Goal: Information Seeking & Learning: Learn about a topic

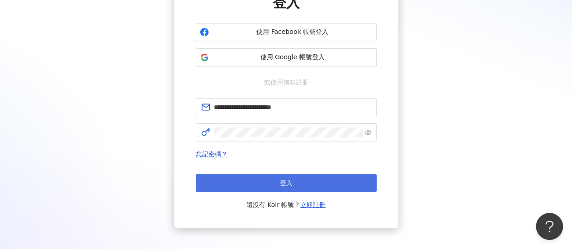
click at [262, 187] on button "登入" at bounding box center [286, 183] width 181 height 18
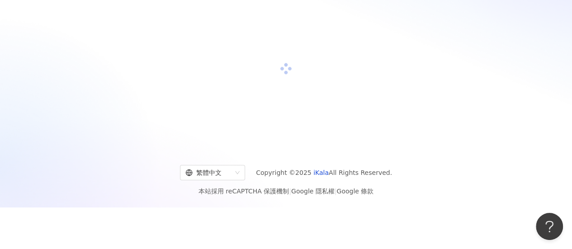
scroll to position [90, 0]
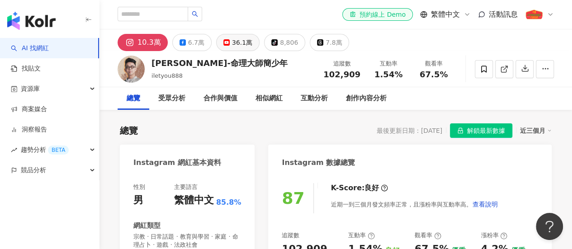
click at [233, 43] on div "36.1萬" at bounding box center [242, 42] width 20 height 13
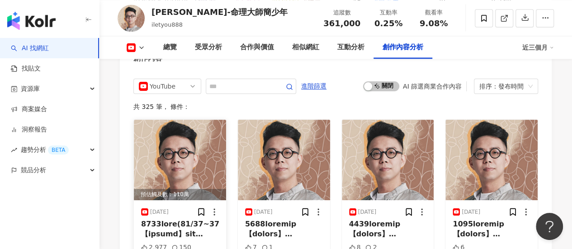
scroll to position [2487, 0]
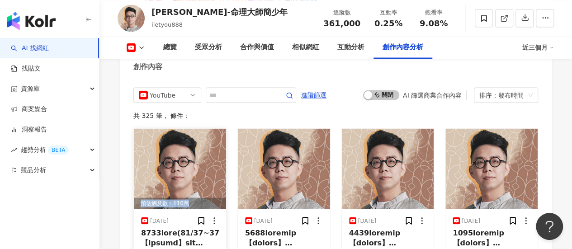
drag, startPoint x: 141, startPoint y: 168, endPoint x: 198, endPoint y: 169, distance: 57.0
click at [198, 198] on div "預估觸及數：110萬" at bounding box center [180, 203] width 92 height 11
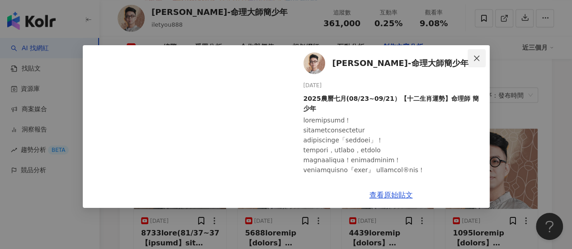
click at [477, 57] on icon "close" at bounding box center [476, 58] width 7 height 7
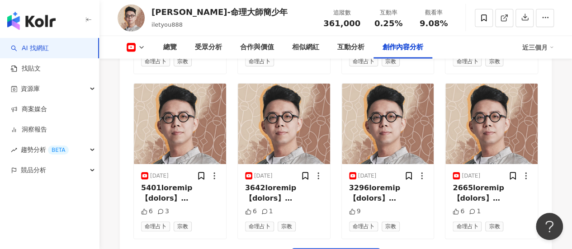
scroll to position [2894, 0]
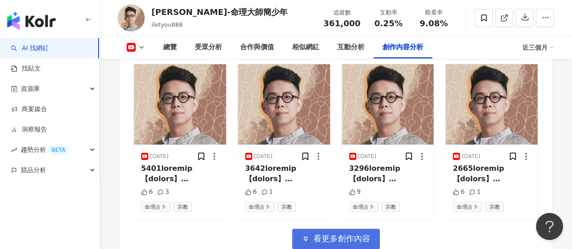
click at [341, 234] on span "看更多創作內容" at bounding box center [341, 239] width 57 height 10
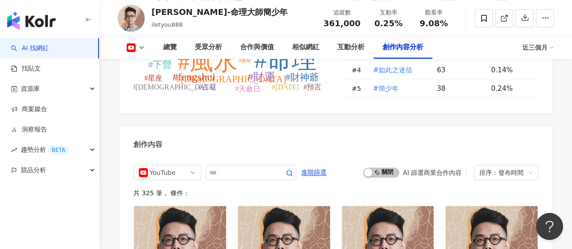
scroll to position [2396, 0]
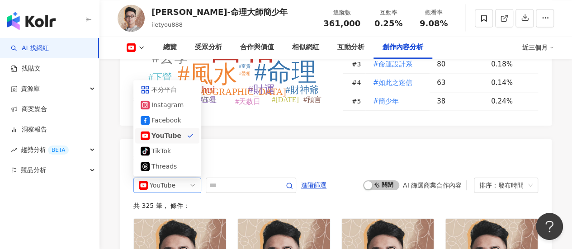
click at [195, 178] on span "YouTube" at bounding box center [167, 185] width 57 height 14
click at [170, 115] on div "Facebook" at bounding box center [165, 120] width 29 height 10
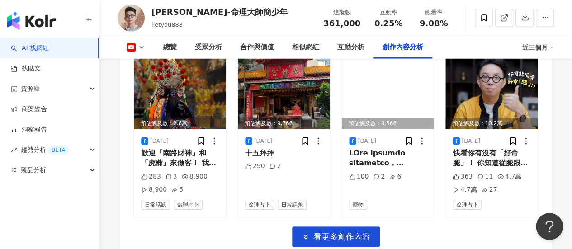
scroll to position [2937, 0]
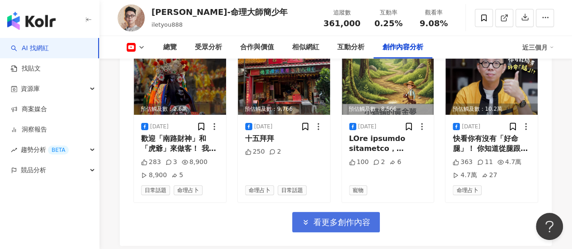
click at [339, 217] on span "看更多創作內容" at bounding box center [341, 222] width 57 height 10
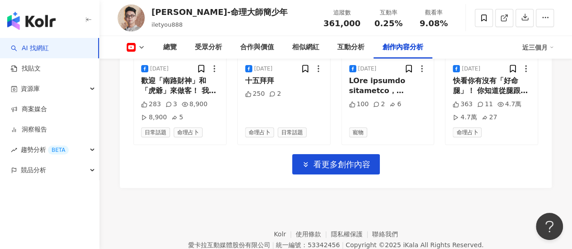
scroll to position [2995, 0]
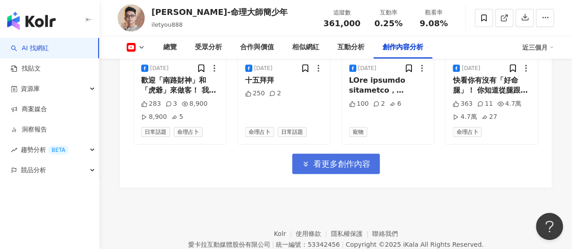
click at [340, 159] on span "看更多創作內容" at bounding box center [341, 164] width 57 height 10
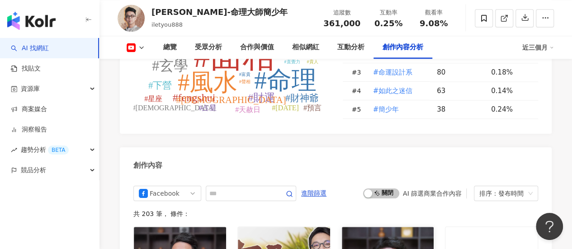
scroll to position [2408, 0]
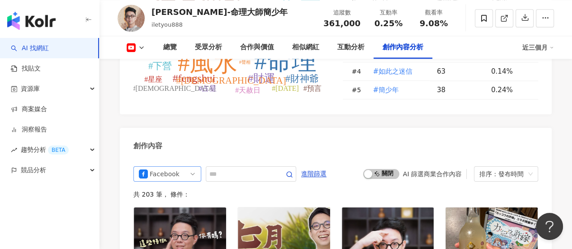
click at [188, 167] on span "Facebook" at bounding box center [167, 174] width 57 height 14
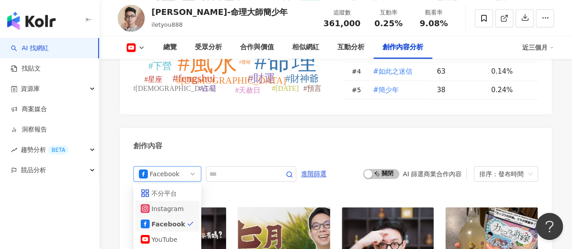
click at [173, 203] on div "Instagram" at bounding box center [165, 208] width 29 height 10
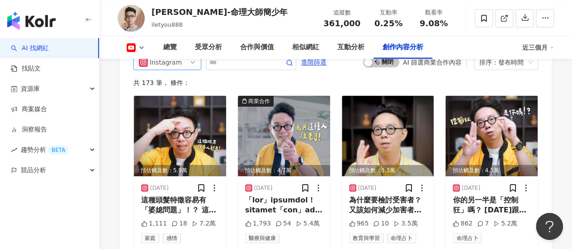
scroll to position [2530, 0]
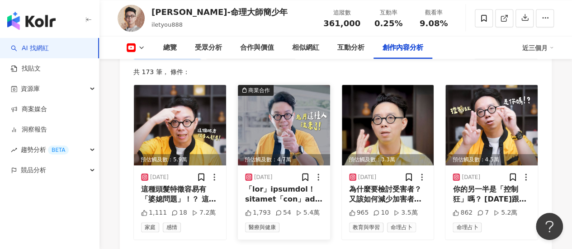
click at [288, 97] on img at bounding box center [284, 125] width 92 height 80
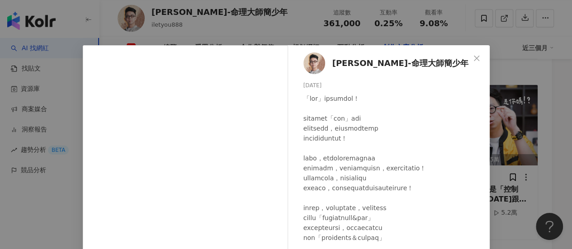
scroll to position [156, 0]
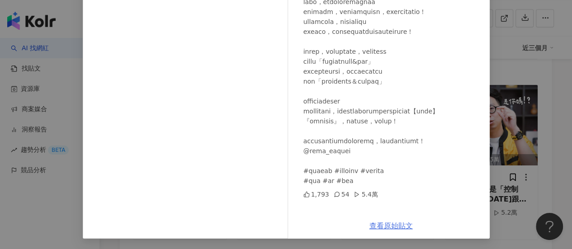
click at [396, 226] on link "查看原始貼文" at bounding box center [390, 226] width 43 height 9
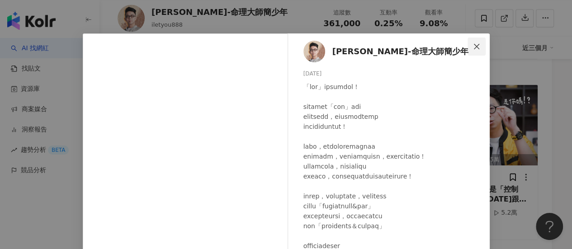
scroll to position [0, 0]
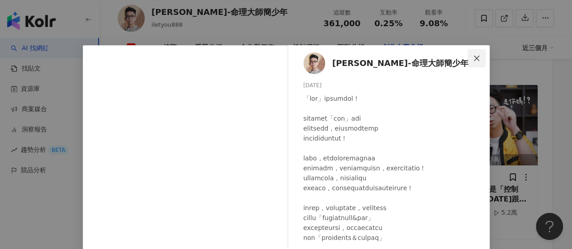
click at [473, 56] on icon "close" at bounding box center [476, 58] width 7 height 7
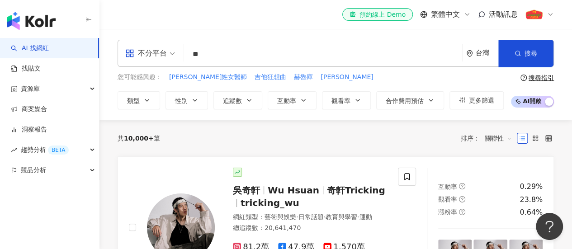
type input "**"
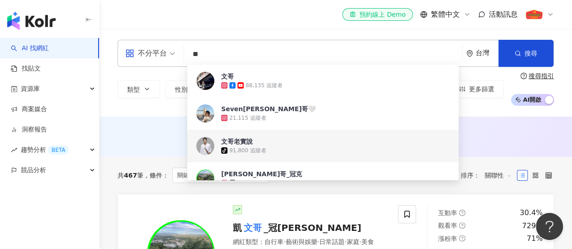
click at [280, 140] on span "文哥老實說" at bounding box center [318, 141] width 194 height 9
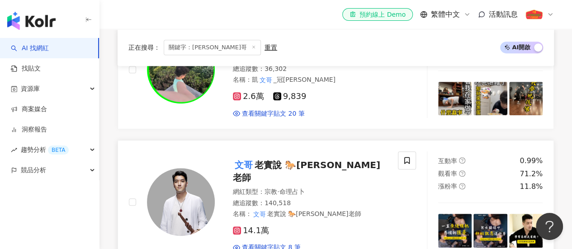
scroll to position [226, 0]
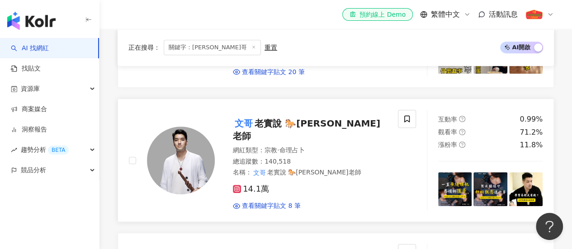
click at [283, 135] on span "老實說 🐎Andy老師" at bounding box center [306, 130] width 147 height 24
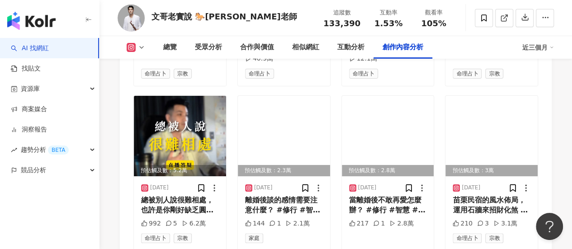
scroll to position [3231, 0]
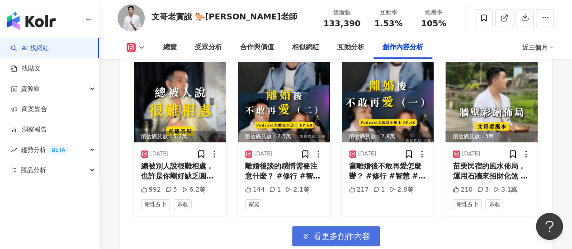
click at [343, 231] on span "看更多創作內容" at bounding box center [341, 236] width 57 height 10
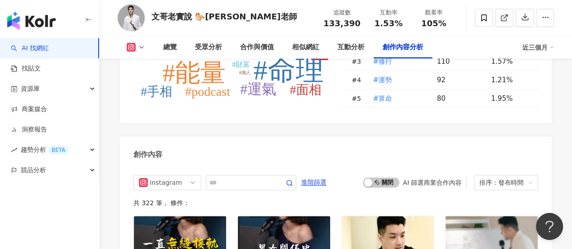
scroll to position [2778, 0]
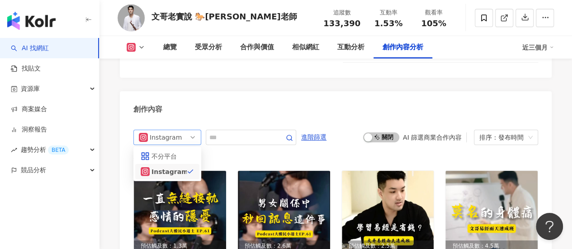
click at [183, 134] on span "Instagram" at bounding box center [167, 137] width 57 height 14
click at [184, 157] on div "不分平台" at bounding box center [167, 156] width 64 height 15
click at [184, 154] on div "共 322 筆 ， 條件：" at bounding box center [335, 157] width 405 height 7
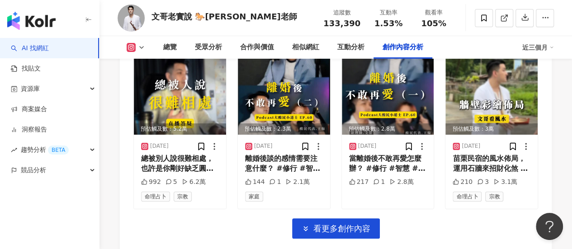
scroll to position [3258, 0]
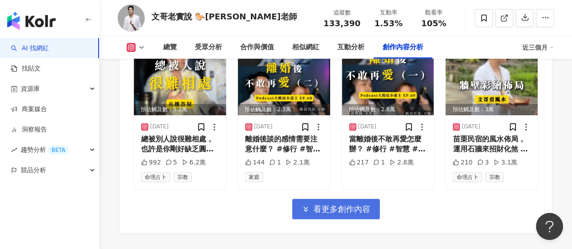
click at [326, 204] on span "看更多創作內容" at bounding box center [341, 209] width 57 height 10
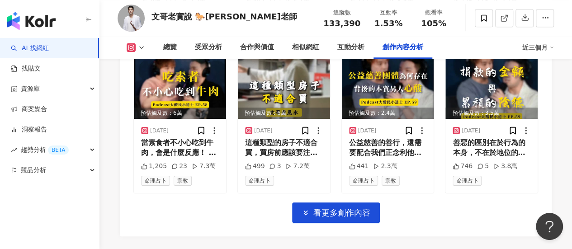
scroll to position [3755, 0]
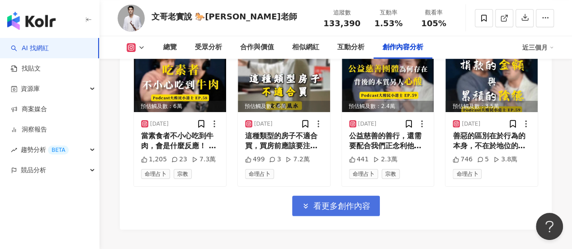
click at [350, 196] on button "看更多創作內容" at bounding box center [336, 206] width 88 height 20
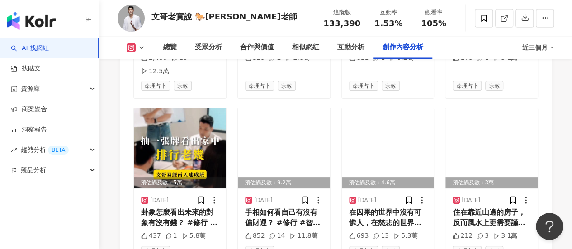
scroll to position [4252, 0]
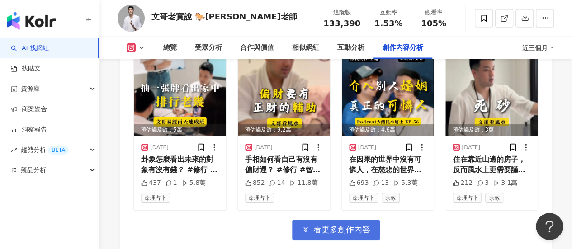
click at [348, 225] on span "看更多創作內容" at bounding box center [341, 230] width 57 height 10
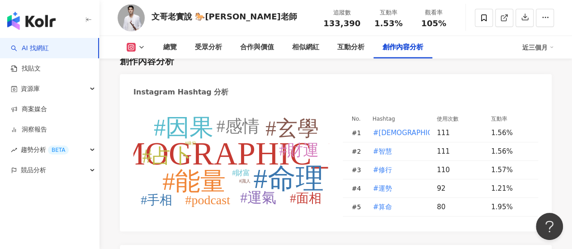
scroll to position [2760, 0]
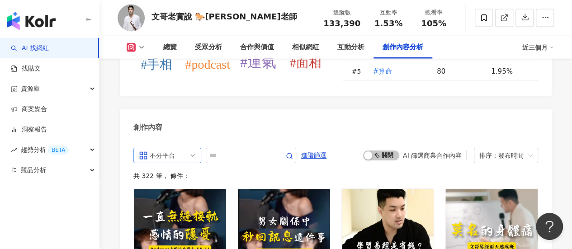
click at [179, 151] on span "不分平台" at bounding box center [167, 155] width 57 height 14
click at [249, 172] on div "共 322 筆 ， 條件：" at bounding box center [335, 175] width 405 height 7
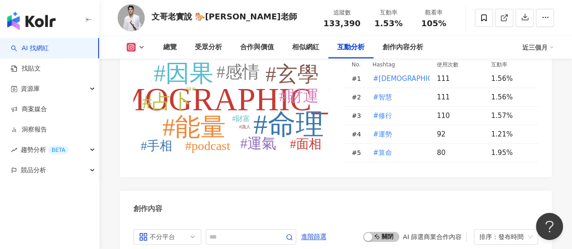
scroll to position [2534, 0]
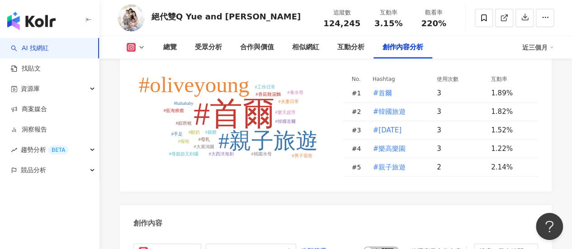
scroll to position [2733, 0]
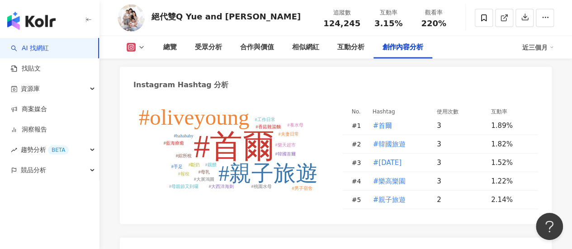
click at [169, 229] on div "Facebook" at bounding box center [165, 234] width 29 height 10
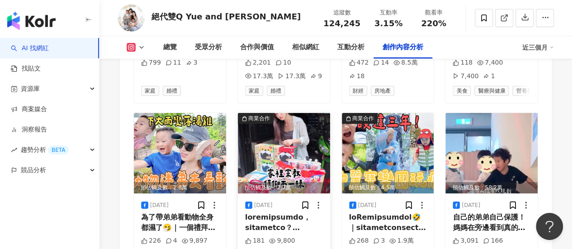
scroll to position [3090, 0]
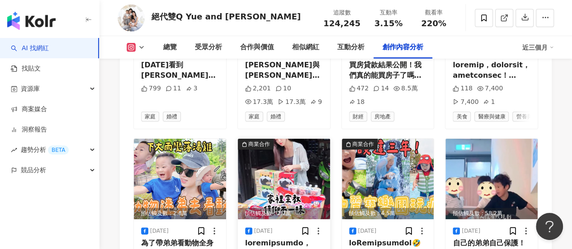
click at [288, 139] on img at bounding box center [284, 179] width 92 height 80
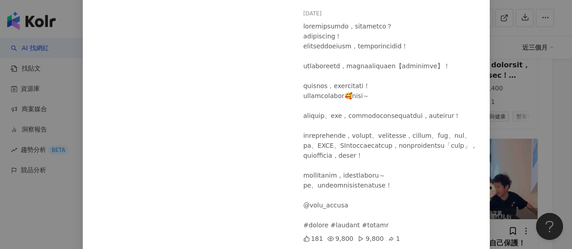
scroll to position [130, 0]
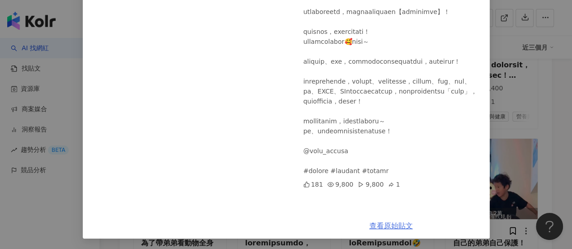
click at [390, 226] on link "查看原始貼文" at bounding box center [390, 226] width 43 height 9
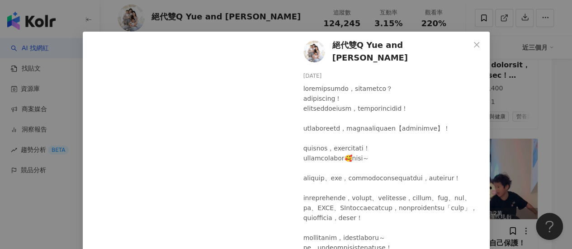
scroll to position [0, 0]
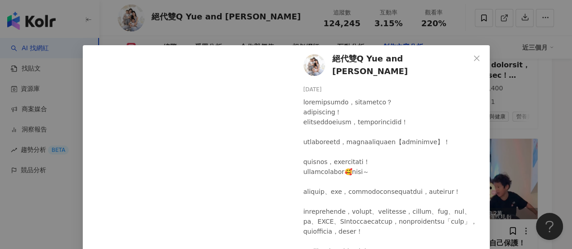
click at [472, 54] on button "Close" at bounding box center [477, 58] width 18 height 18
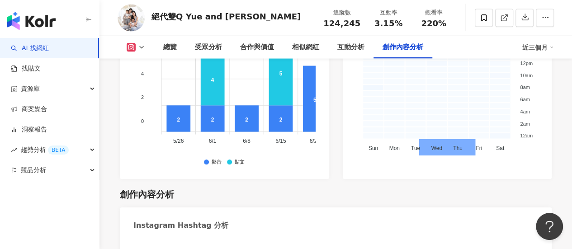
scroll to position [2819, 0]
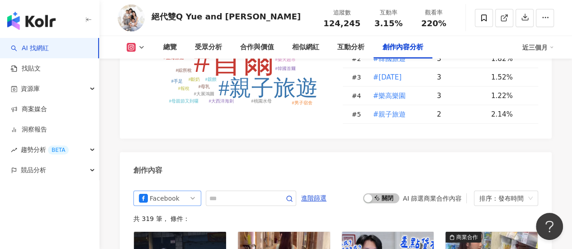
click at [175, 191] on div "Facebook" at bounding box center [164, 198] width 29 height 14
click at [173, 228] on div "Instagram" at bounding box center [165, 233] width 29 height 10
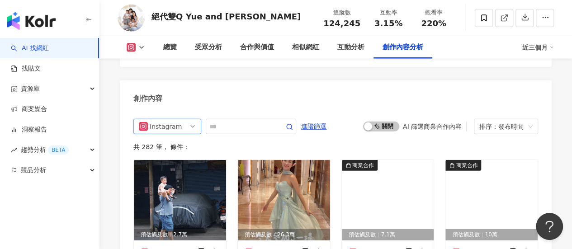
scroll to position [2909, 0]
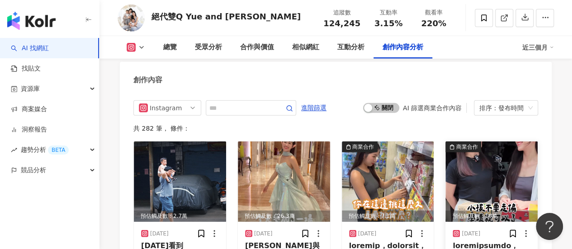
click at [499, 142] on img at bounding box center [491, 182] width 92 height 80
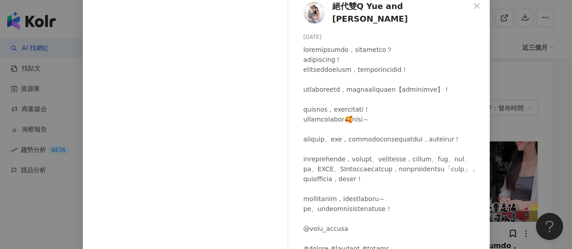
scroll to position [0, 0]
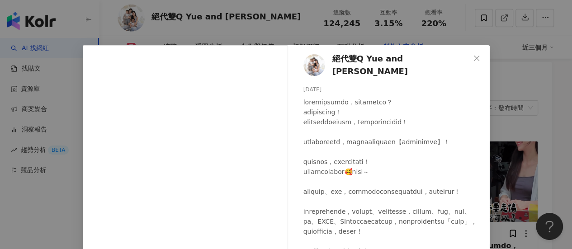
click at [473, 55] on icon "close" at bounding box center [476, 58] width 7 height 7
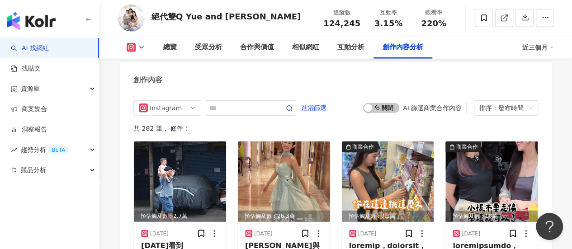
click at [37, 25] on img "button" at bounding box center [31, 21] width 48 height 18
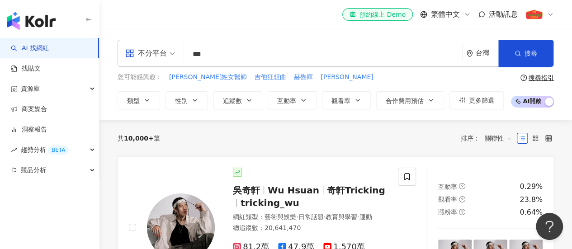
type input "***"
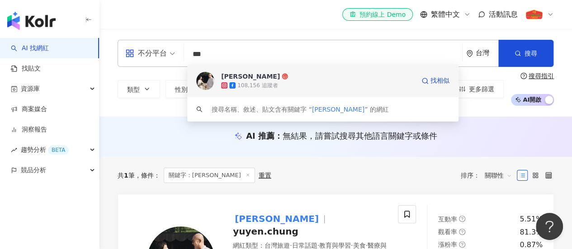
click at [232, 78] on div "鍾玉燕" at bounding box center [250, 76] width 59 height 9
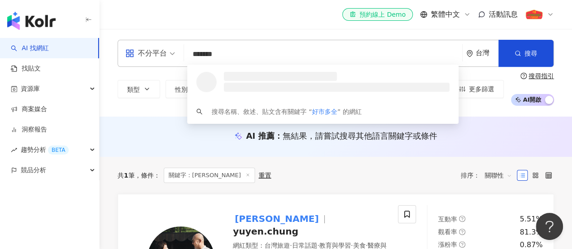
type input "*****"
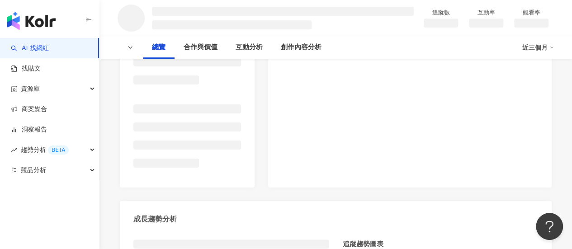
scroll to position [92, 0]
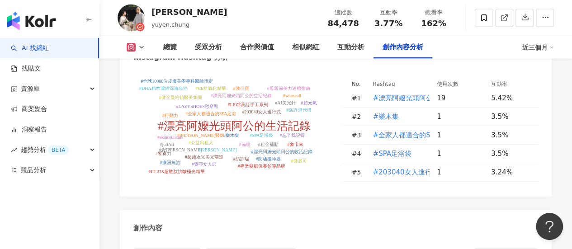
scroll to position [2718, 0]
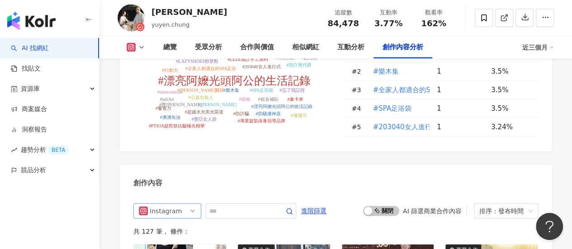
click at [178, 204] on div "Instagram" at bounding box center [164, 211] width 29 height 14
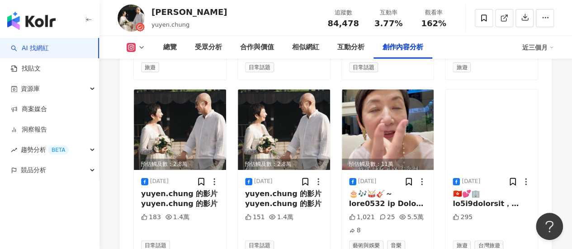
scroll to position [3320, 0]
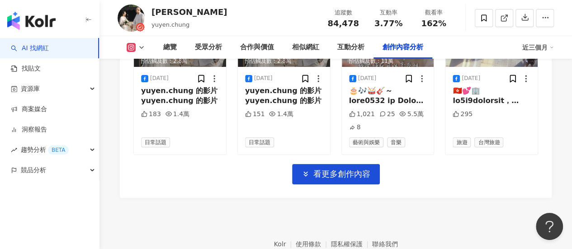
click at [336, 169] on span "看更多創作內容" at bounding box center [341, 174] width 57 height 10
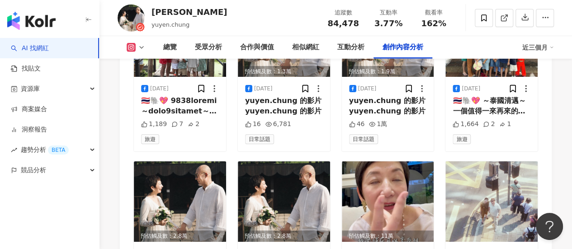
scroll to position [3003, 0]
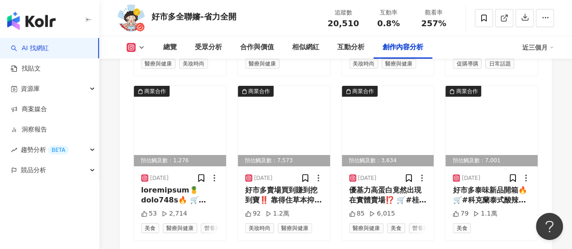
scroll to position [3363, 0]
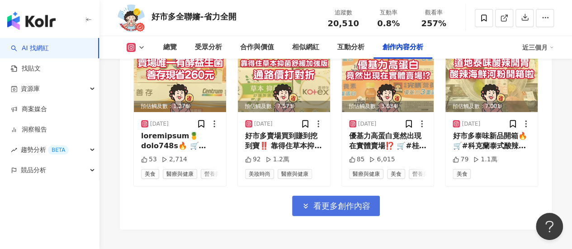
click at [332, 201] on span "看更多創作內容" at bounding box center [341, 206] width 57 height 10
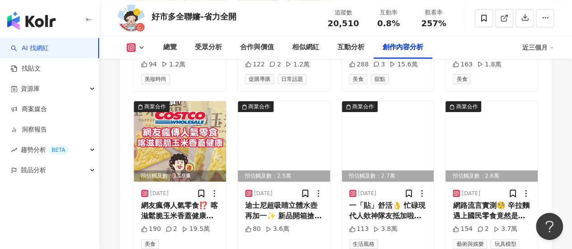
scroll to position [3816, 0]
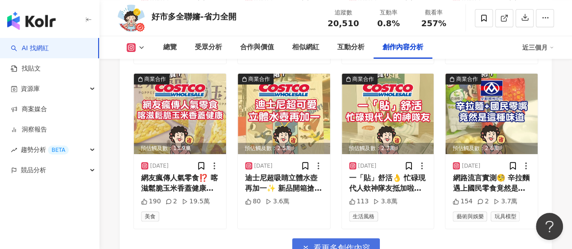
click at [326, 242] on span "看更多創作內容" at bounding box center [341, 248] width 57 height 10
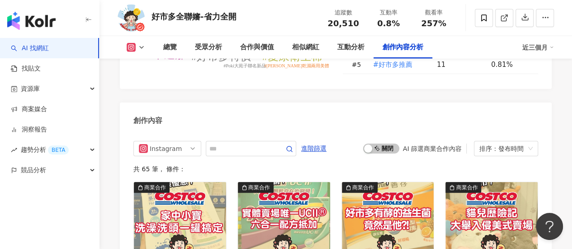
scroll to position [2866, 0]
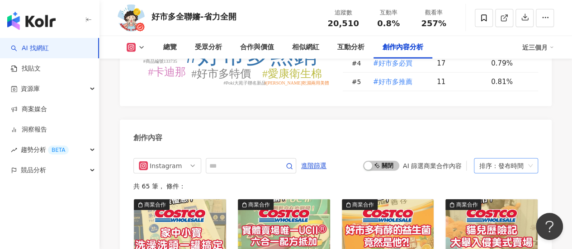
click at [493, 159] on div "排序：發布時間" at bounding box center [501, 166] width 45 height 14
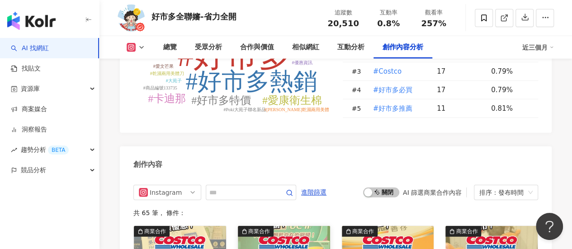
scroll to position [2821, 0]
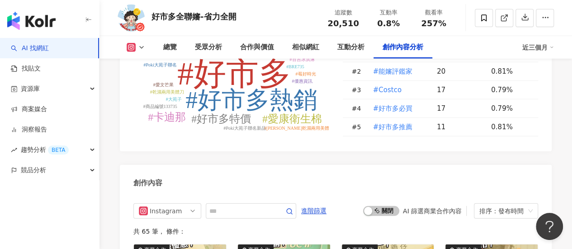
drag, startPoint x: 135, startPoint y: 46, endPoint x: 127, endPoint y: 41, distance: 8.9
click at [127, 41] on div "總覽 受眾分析 合作與價值 相似網紅 互動分析 創作內容分析 近三個月" at bounding box center [336, 47] width 436 height 23
click at [184, 18] on div "好市多全聯嬸-省力全開" at bounding box center [193, 16] width 85 height 11
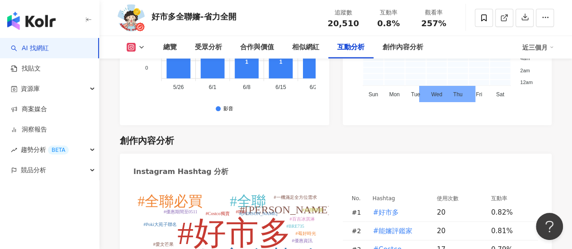
scroll to position [2550, 0]
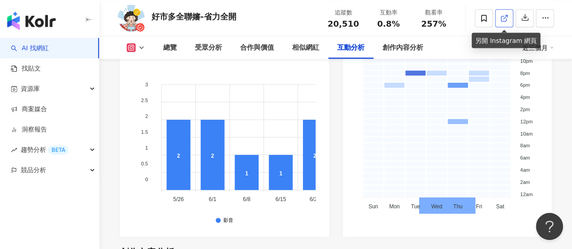
click at [505, 18] on icon at bounding box center [504, 18] width 8 height 8
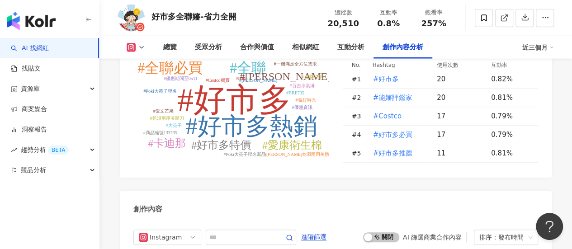
scroll to position [2776, 0]
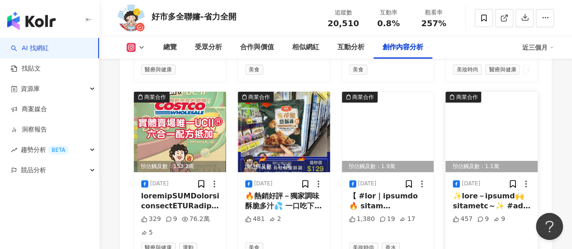
scroll to position [3331, 0]
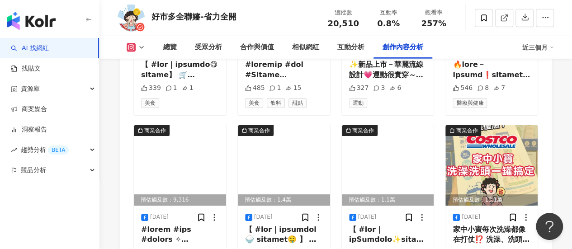
scroll to position [3196, 0]
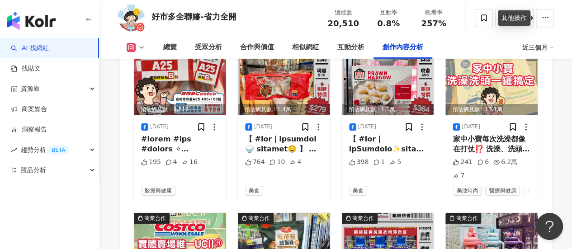
click at [523, 18] on div "其他操作" at bounding box center [514, 17] width 33 height 15
click at [541, 17] on icon "button" at bounding box center [545, 18] width 8 height 8
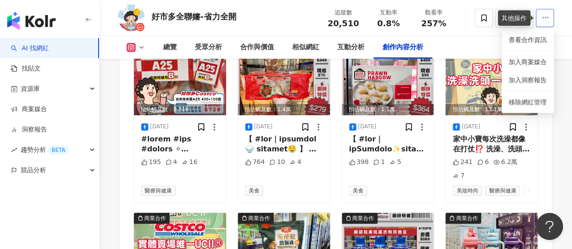
click at [541, 17] on icon "button" at bounding box center [545, 18] width 8 height 8
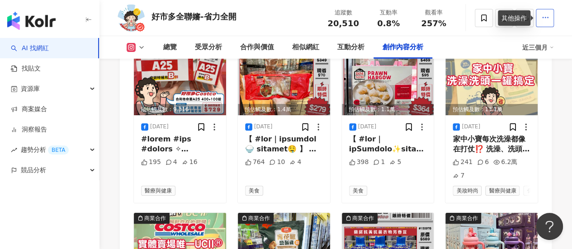
click at [543, 15] on icon "button" at bounding box center [545, 18] width 8 height 8
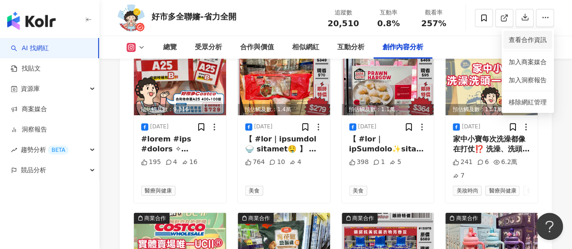
click at [543, 39] on span "查看合作資訊" at bounding box center [528, 40] width 38 height 10
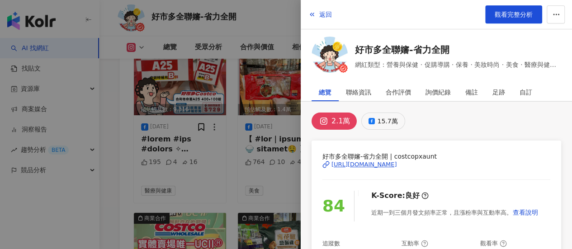
click at [382, 123] on div "15.7萬" at bounding box center [387, 121] width 20 height 13
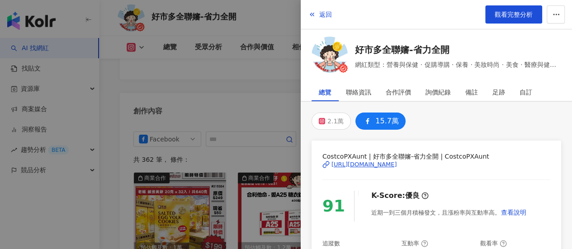
scroll to position [2789, 0]
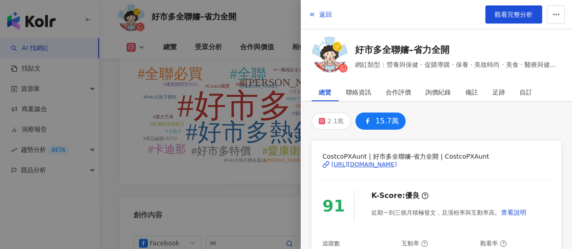
click at [326, 165] on icon at bounding box center [325, 164] width 7 height 7
click at [318, 15] on button "返回" at bounding box center [320, 14] width 24 height 18
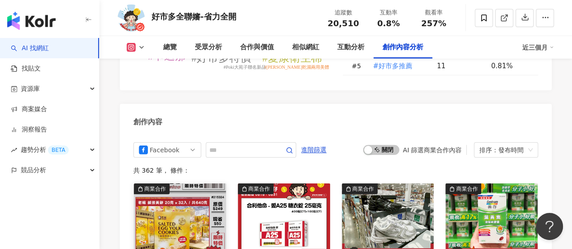
scroll to position [2834, 0]
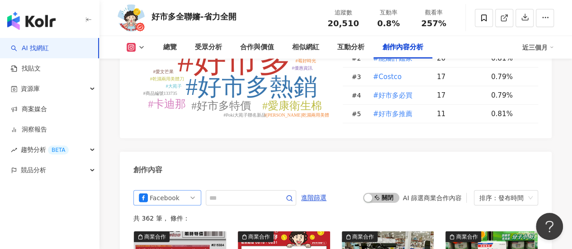
click at [175, 191] on div "Facebook" at bounding box center [164, 198] width 29 height 14
click at [161, 227] on div "Instagram" at bounding box center [165, 232] width 29 height 10
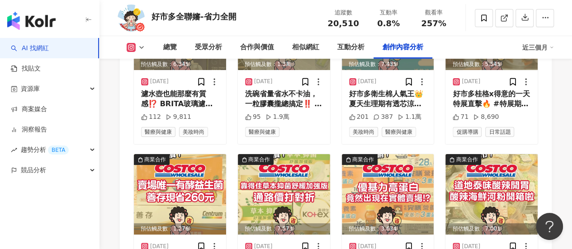
scroll to position [3363, 0]
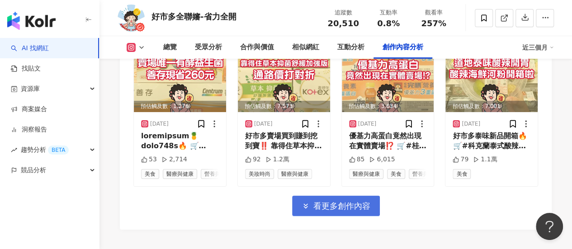
click at [348, 201] on span "看更多創作內容" at bounding box center [341, 206] width 57 height 10
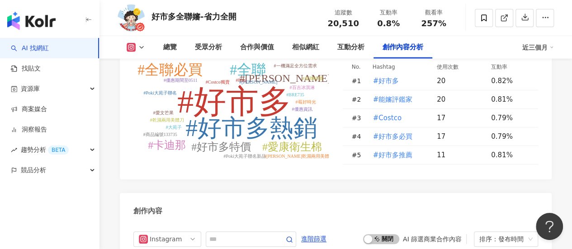
scroll to position [2821, 0]
